Goal: Information Seeking & Learning: Learn about a topic

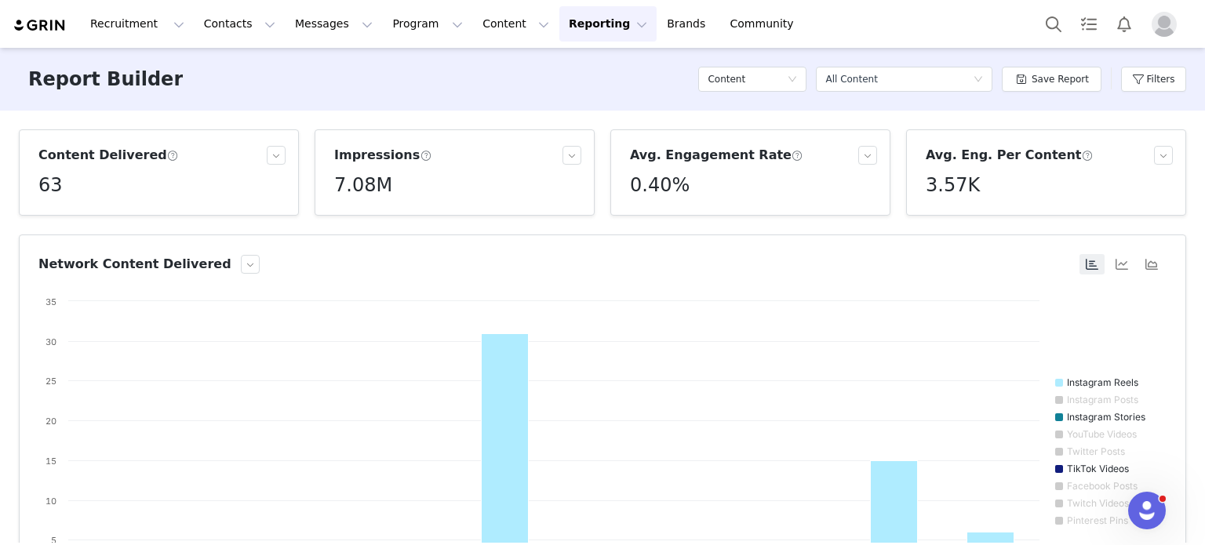
click at [561, 21] on button "Reporting Reporting" at bounding box center [607, 23] width 97 height 35
click at [543, 64] on p "Dashboard" at bounding box center [544, 69] width 60 height 16
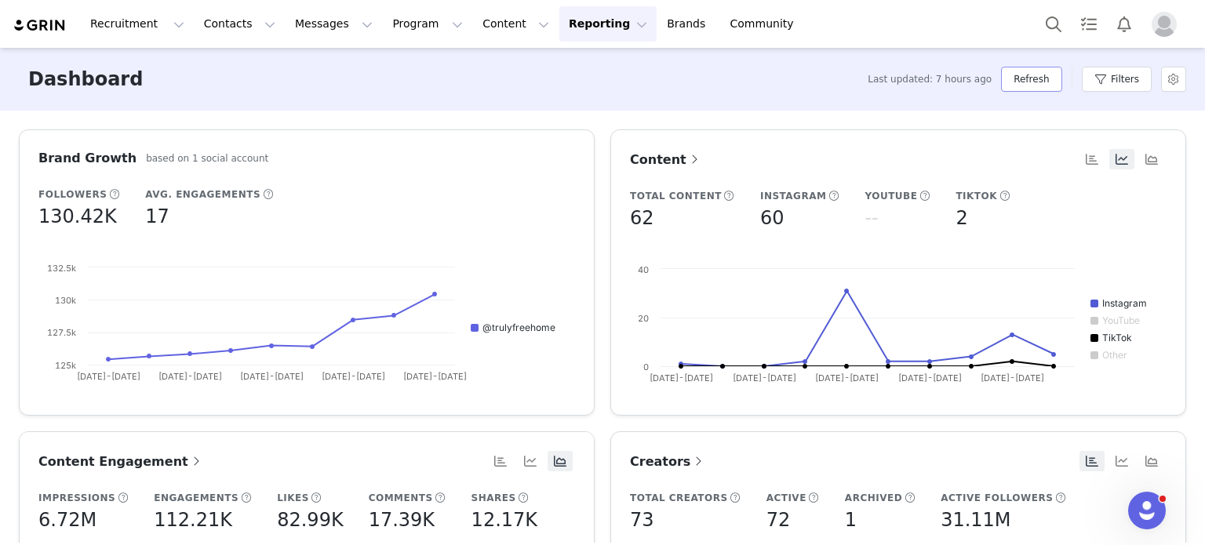
click at [1041, 68] on button "Refresh" at bounding box center [1031, 79] width 60 height 25
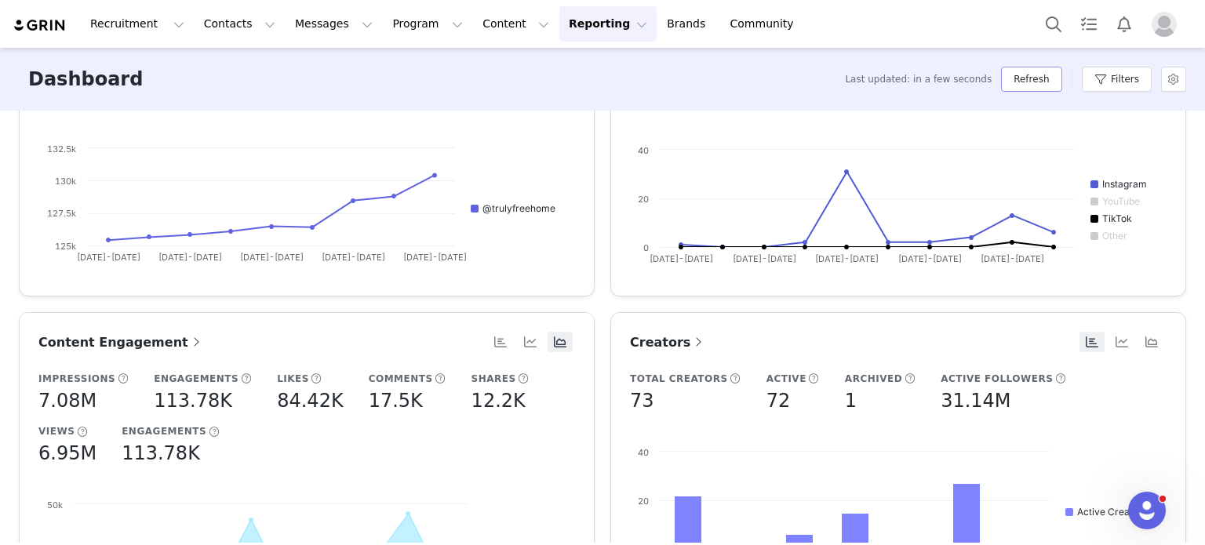
scroll to position [105, 0]
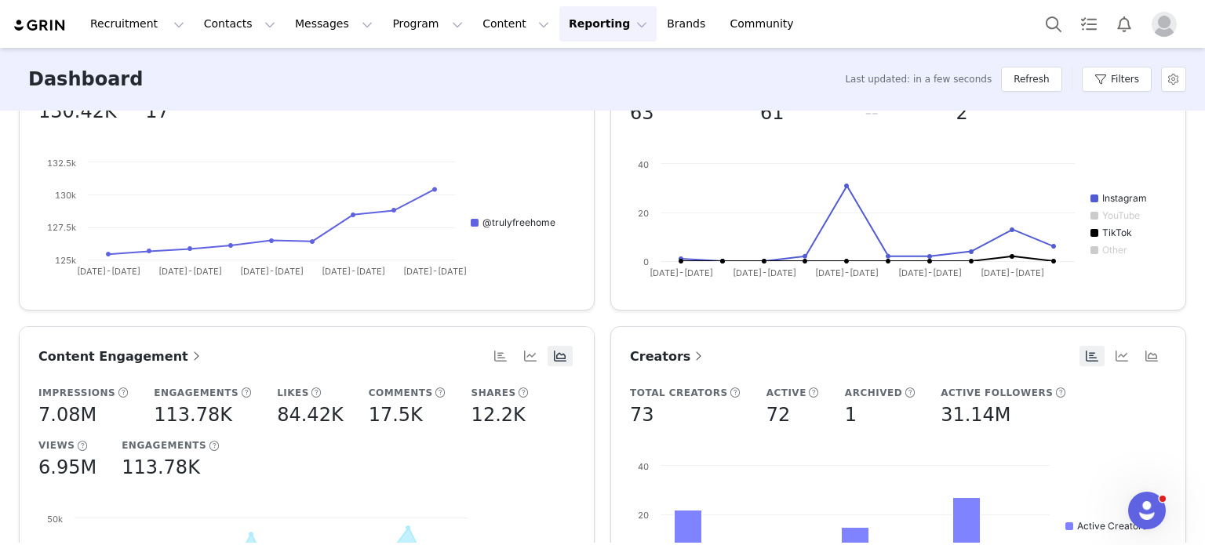
click at [564, 20] on button "Reporting Reporting" at bounding box center [607, 23] width 97 height 35
click at [551, 96] on p "Report Builder" at bounding box center [553, 98] width 78 height 16
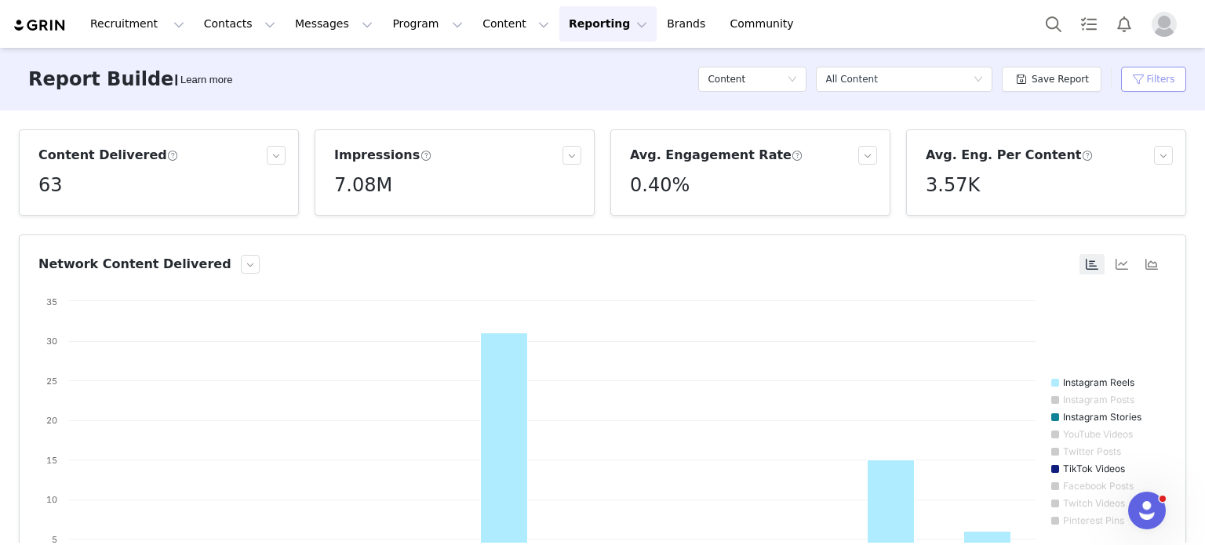
click at [1155, 78] on button "Filters" at bounding box center [1153, 79] width 65 height 25
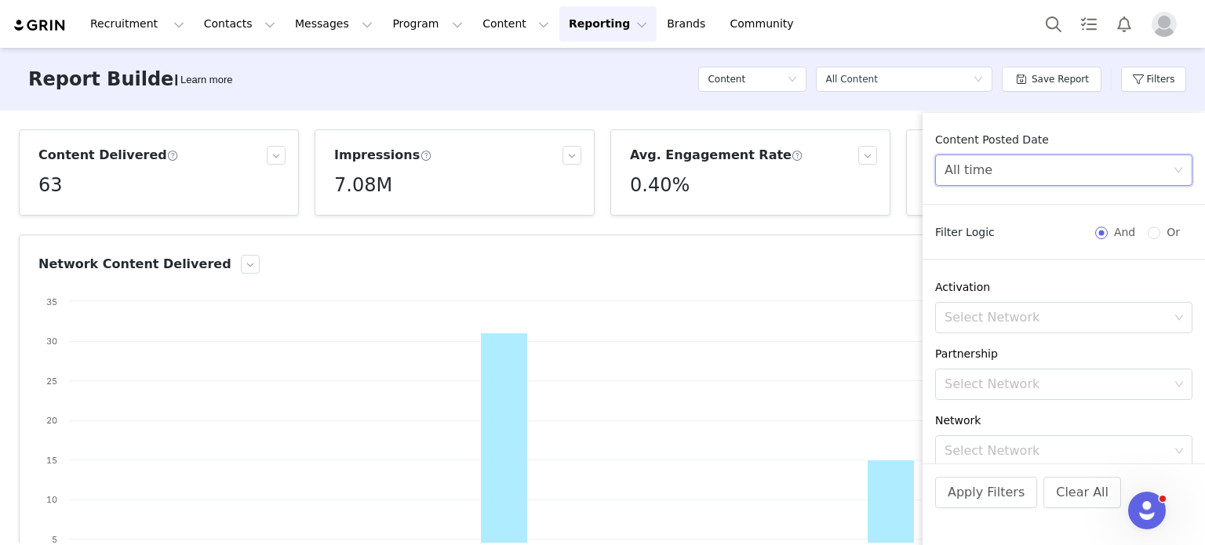
click at [1106, 169] on div "All time" at bounding box center [1059, 170] width 228 height 30
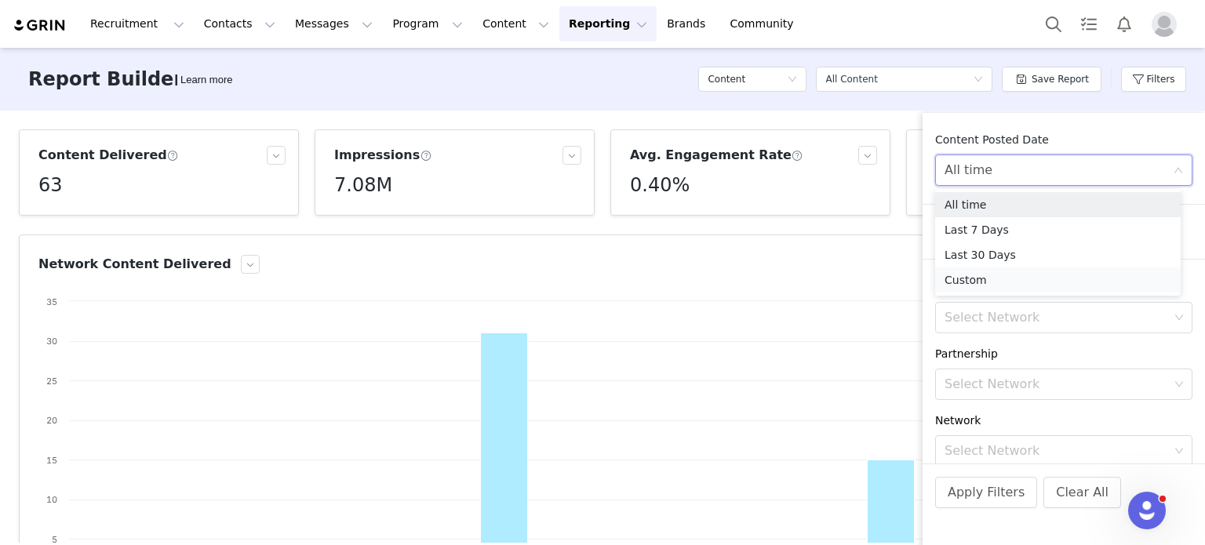
click at [962, 278] on li "Custom" at bounding box center [1058, 280] width 246 height 25
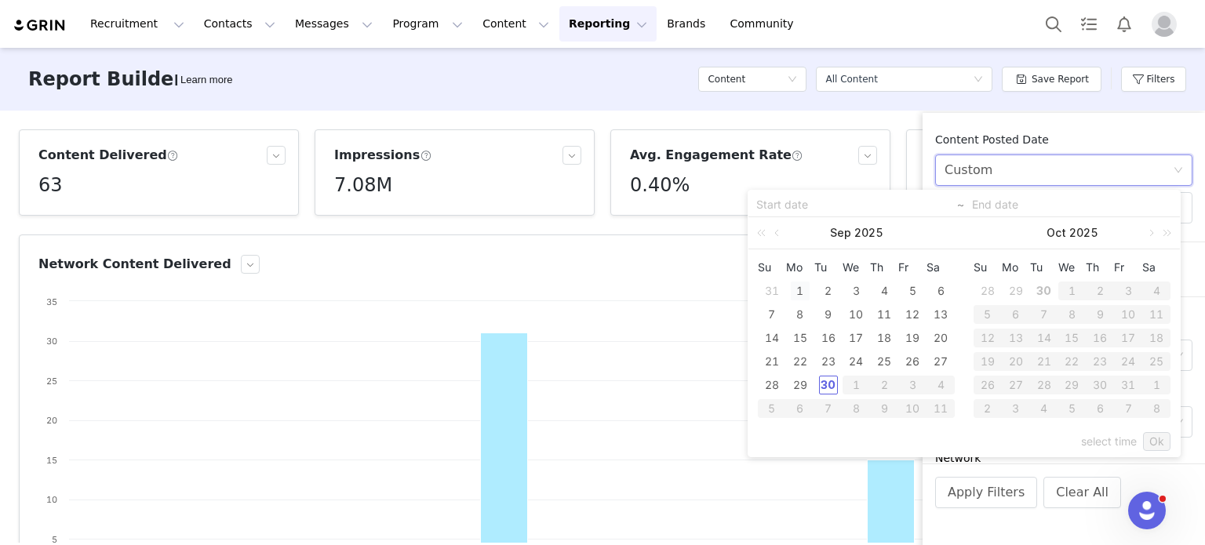
click at [800, 295] on div "1" at bounding box center [800, 291] width 19 height 19
type input "[DATE]"
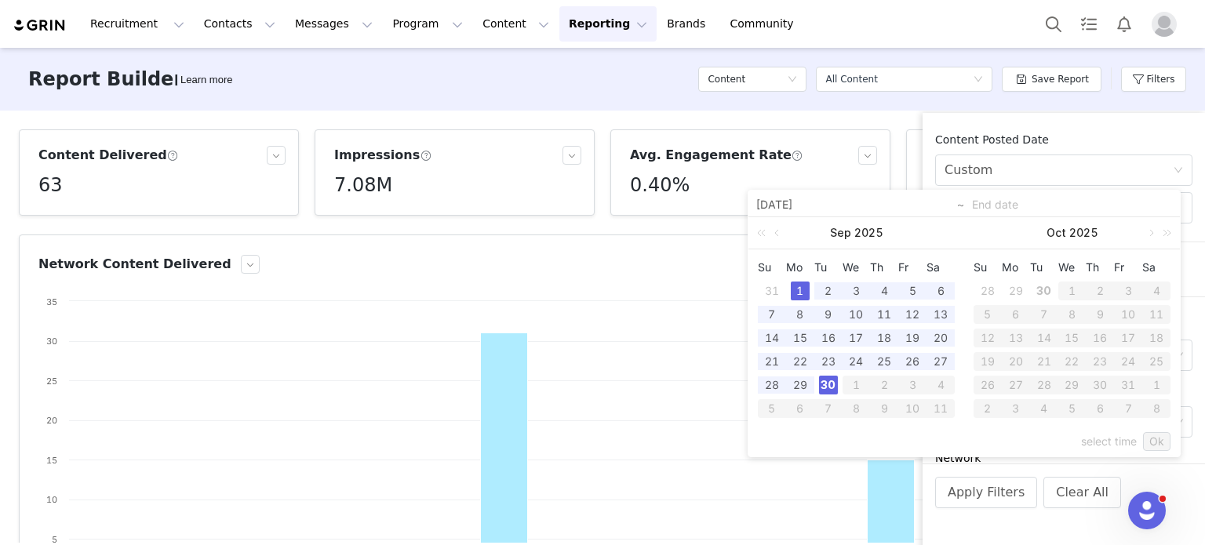
click at [823, 382] on div "30" at bounding box center [828, 385] width 19 height 19
type input "[DATE]"
click at [1155, 442] on link "Ok" at bounding box center [1156, 441] width 27 height 19
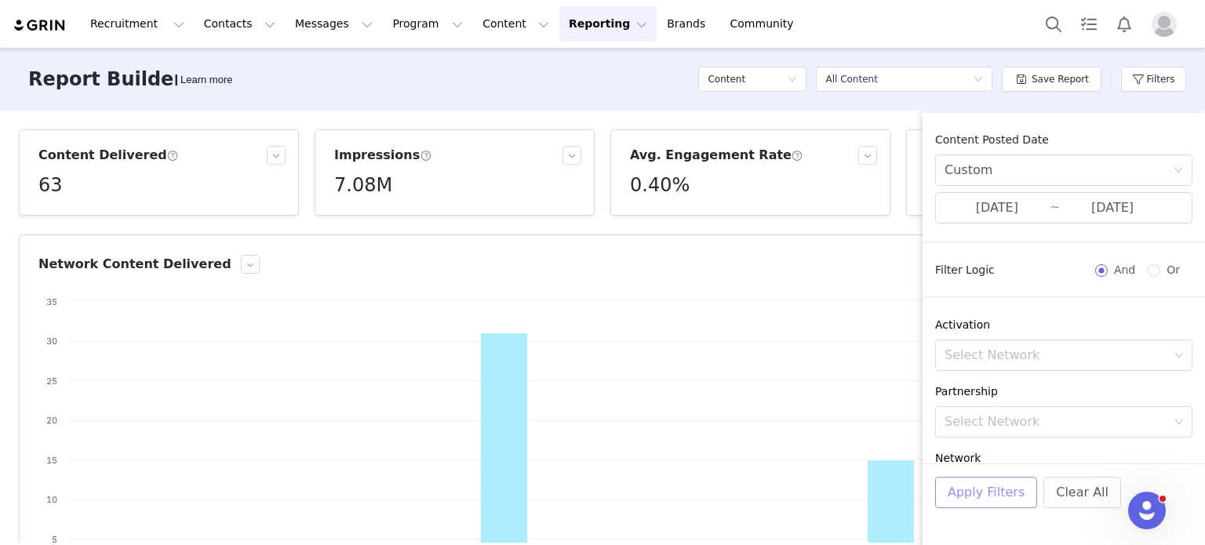
click at [978, 497] on button "Apply Filters" at bounding box center [986, 492] width 102 height 31
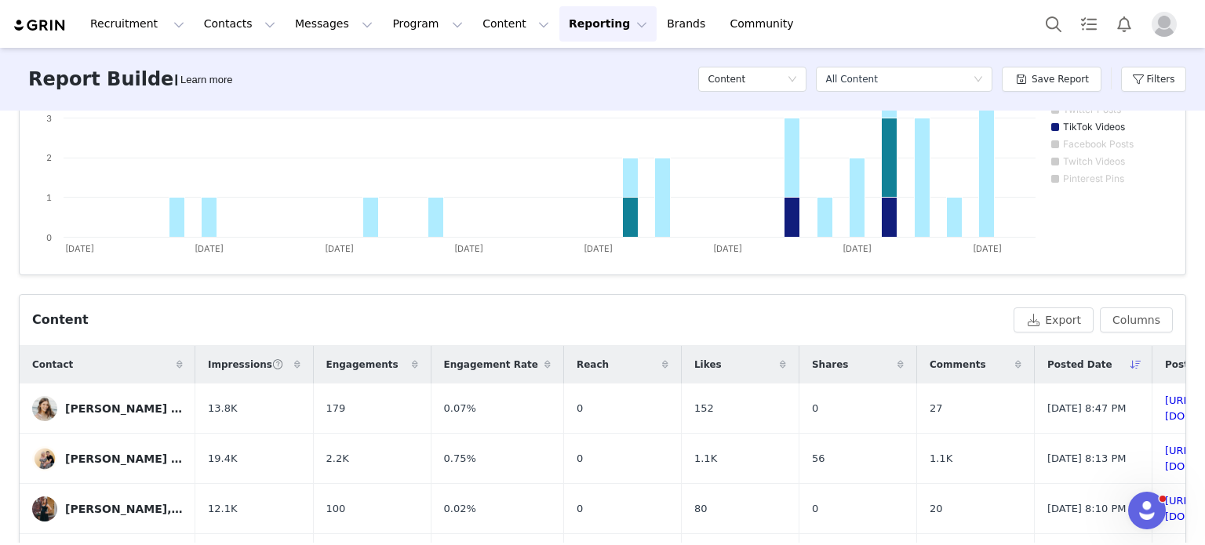
scroll to position [395, 0]
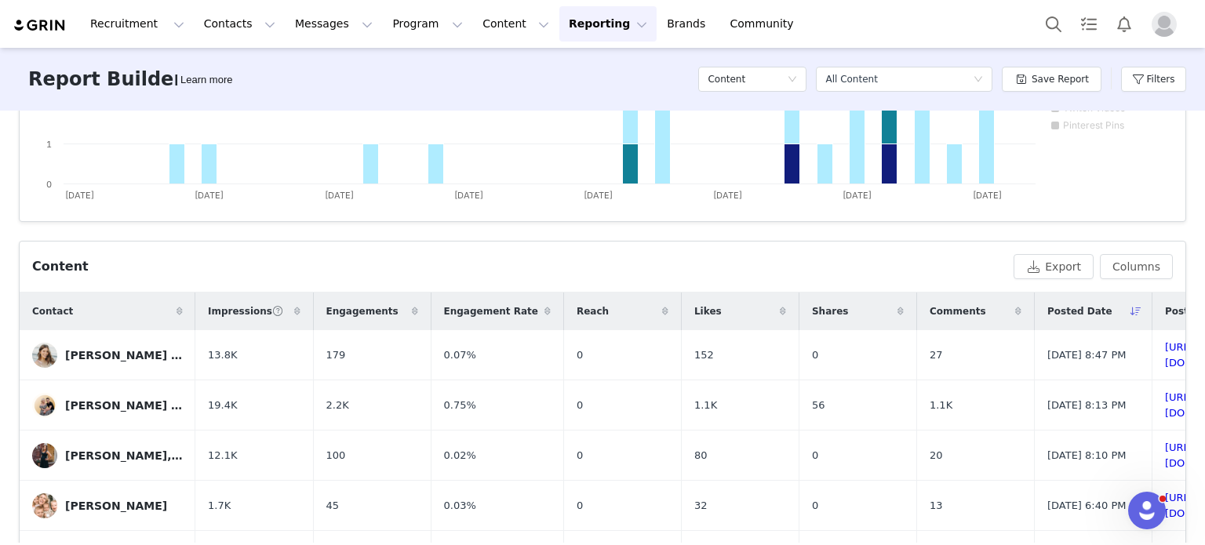
click at [226, 315] on span "Impressions" at bounding box center [246, 311] width 76 height 14
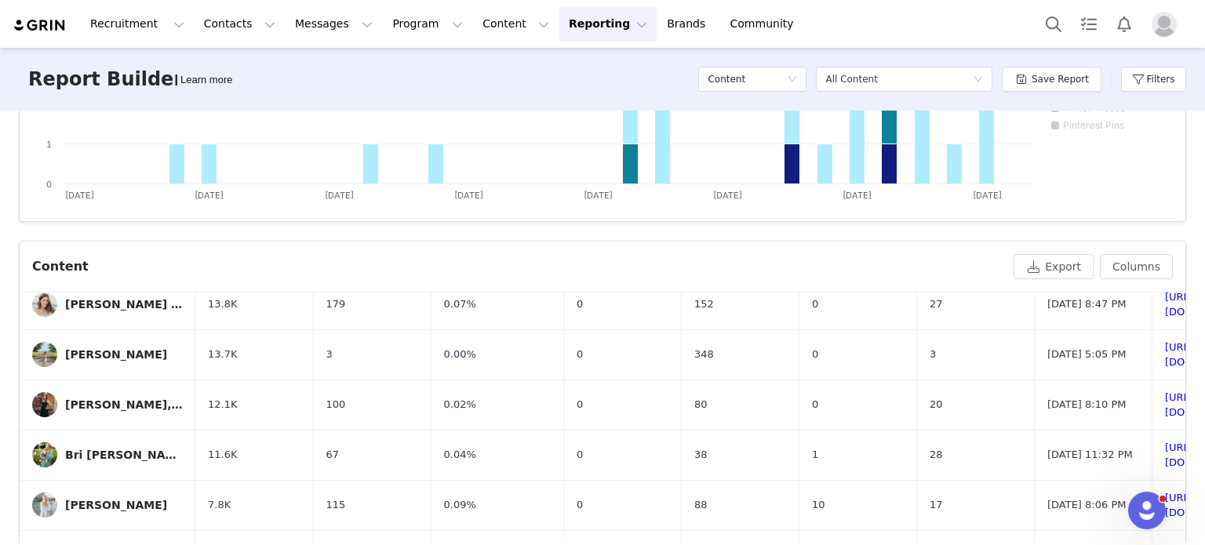
scroll to position [516, 0]
